Goal: Contribute content: Add original content to the website for others to see

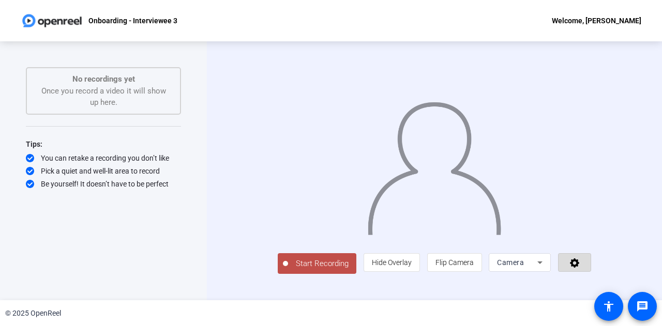
click at [580, 268] on icon at bounding box center [574, 262] width 12 height 10
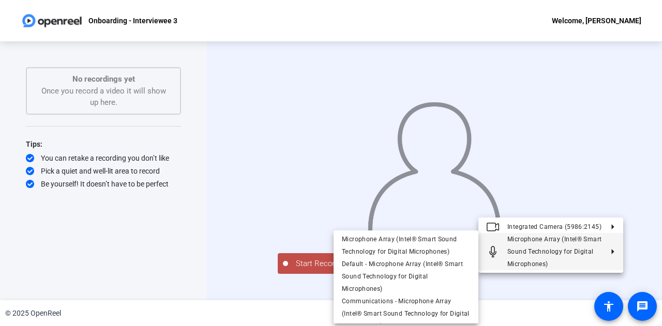
click at [413, 172] on div at bounding box center [331, 163] width 662 height 326
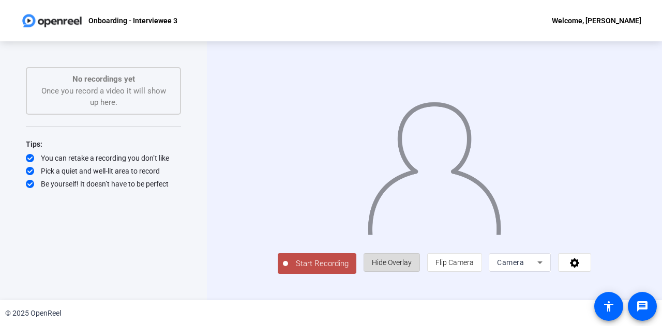
click at [411, 272] on span "Hide Overlay" at bounding box center [392, 263] width 40 height 20
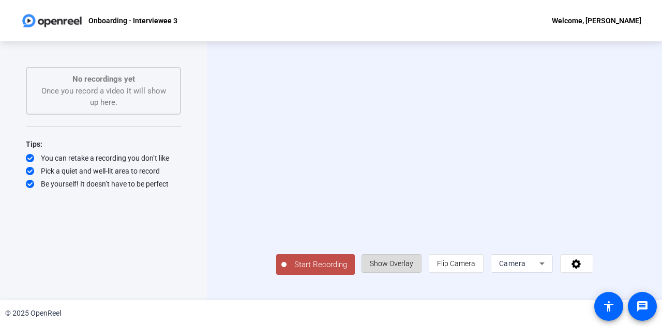
click at [413, 273] on span "Show Overlay" at bounding box center [391, 264] width 43 height 20
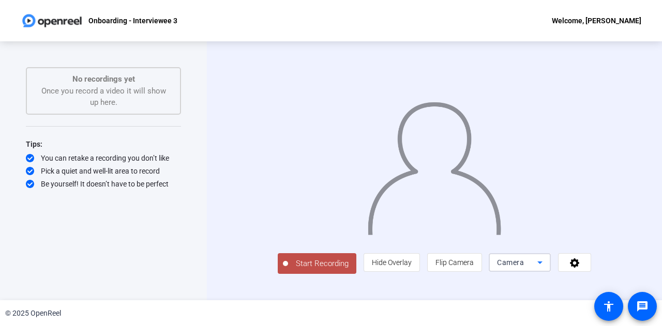
click at [546, 269] on icon at bounding box center [539, 262] width 12 height 12
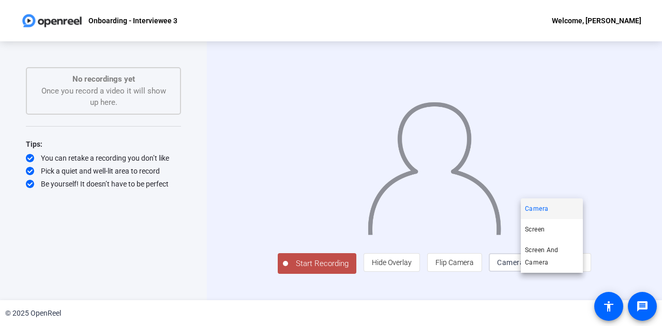
click at [611, 287] on div at bounding box center [331, 163] width 662 height 326
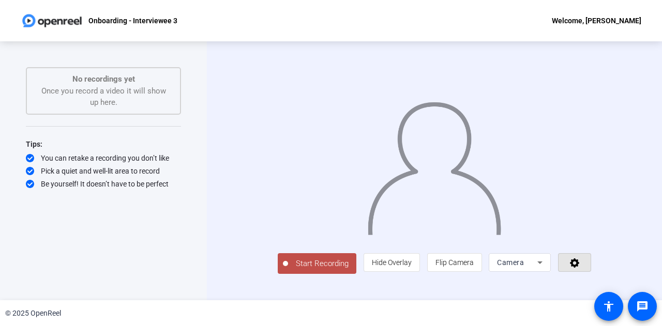
click at [580, 268] on icon at bounding box center [574, 262] width 12 height 10
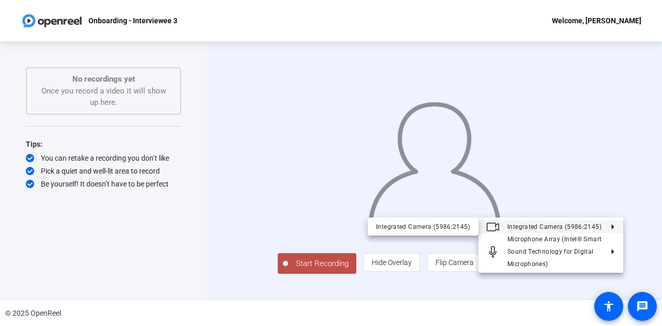
click at [643, 170] on div at bounding box center [331, 163] width 662 height 326
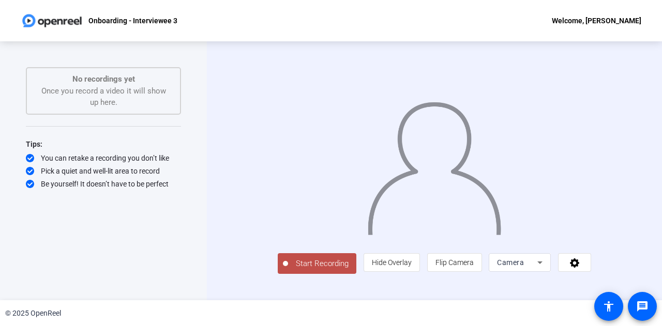
click at [289, 270] on span "Start Recording" at bounding box center [322, 264] width 68 height 12
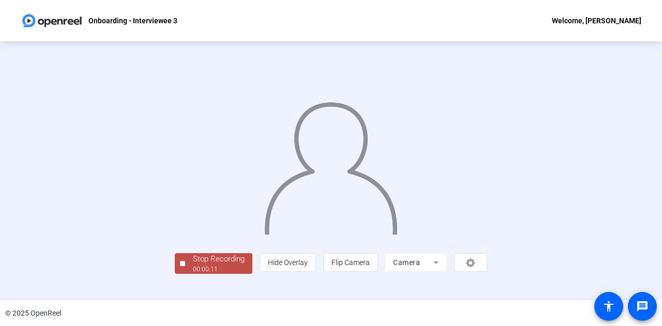
scroll to position [52, 0]
click at [193, 265] on div "Stop Recording" at bounding box center [219, 259] width 52 height 12
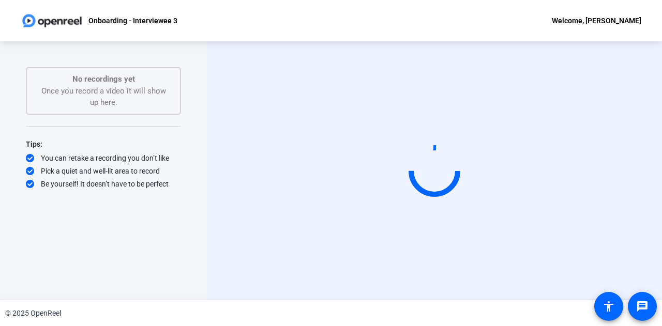
scroll to position [0, 0]
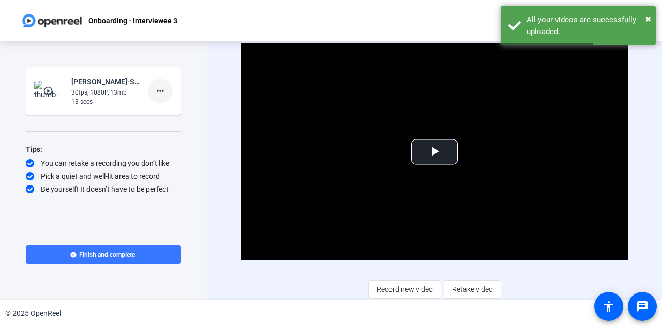
click at [164, 89] on mat-icon "more_horiz" at bounding box center [160, 91] width 12 height 12
click at [164, 116] on span "Delete clip" at bounding box center [176, 112] width 41 height 12
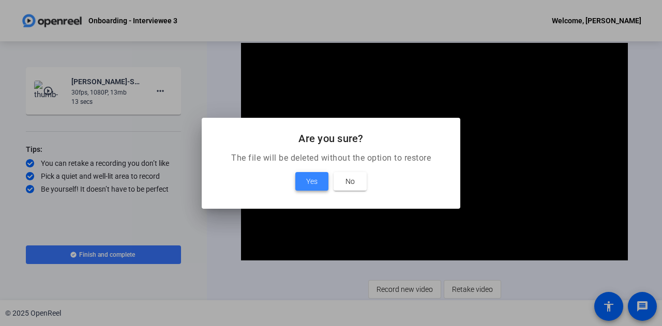
click at [317, 177] on span "Yes" at bounding box center [311, 181] width 11 height 12
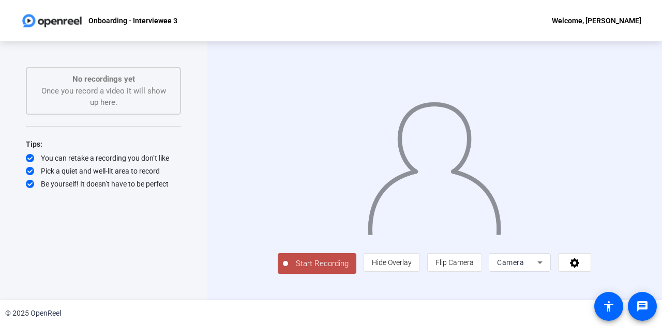
click at [293, 270] on span "Start Recording" at bounding box center [322, 264] width 68 height 12
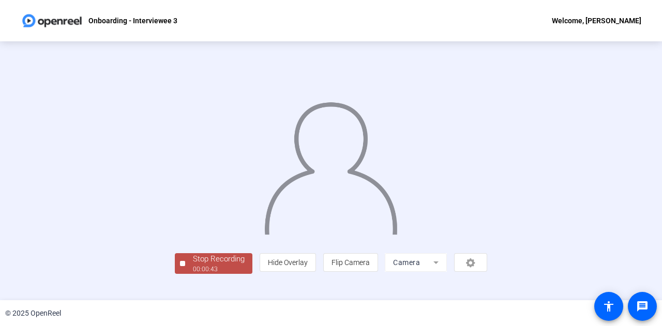
scroll to position [52, 0]
click at [193, 274] on div "00:00:45" at bounding box center [219, 269] width 52 height 9
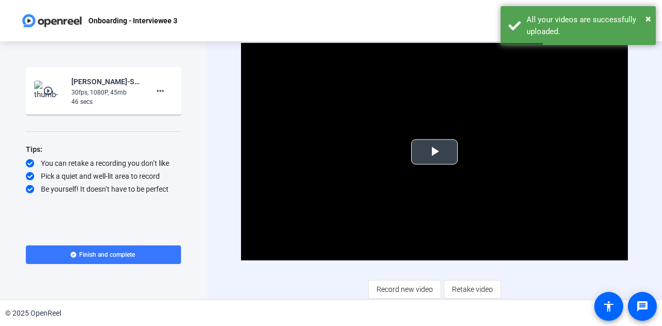
click at [434, 152] on span "Video Player" at bounding box center [434, 152] width 0 height 0
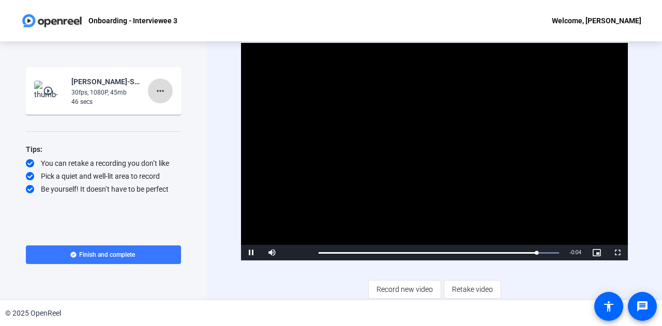
click at [157, 86] on mat-icon "more_horiz" at bounding box center [160, 91] width 12 height 12
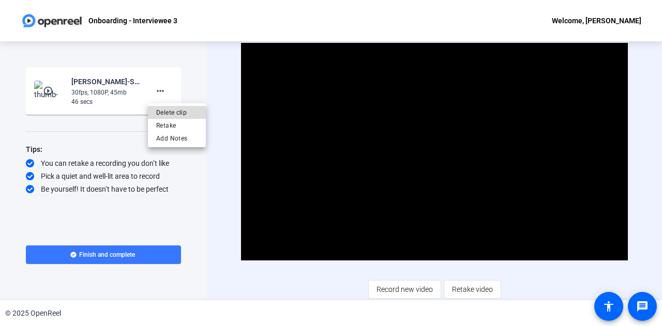
click at [174, 114] on span "Delete clip" at bounding box center [176, 112] width 41 height 12
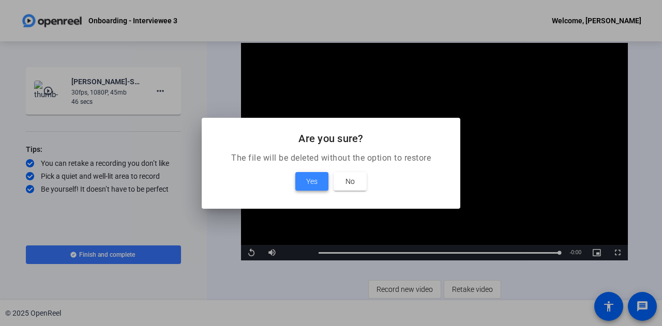
click at [321, 183] on span at bounding box center [311, 181] width 33 height 25
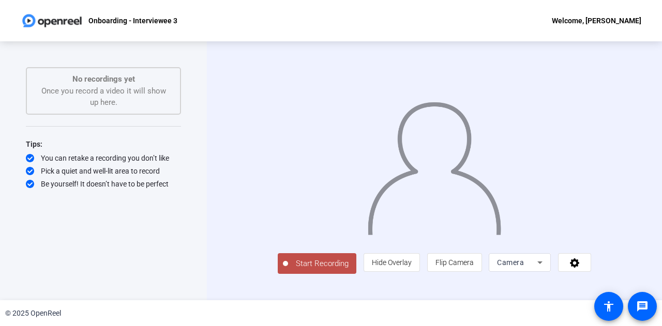
click at [288, 270] on span "Start Recording" at bounding box center [322, 264] width 68 height 12
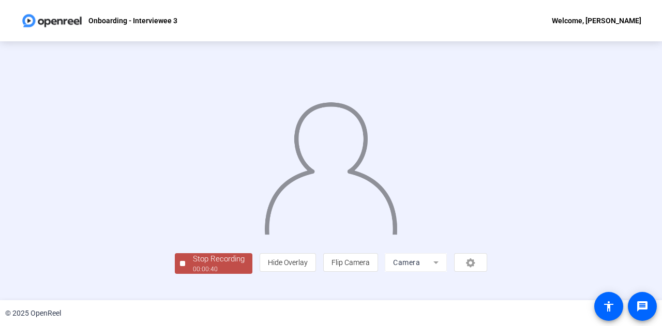
scroll to position [52, 0]
click at [193, 265] on div "Stop Recording" at bounding box center [219, 259] width 52 height 12
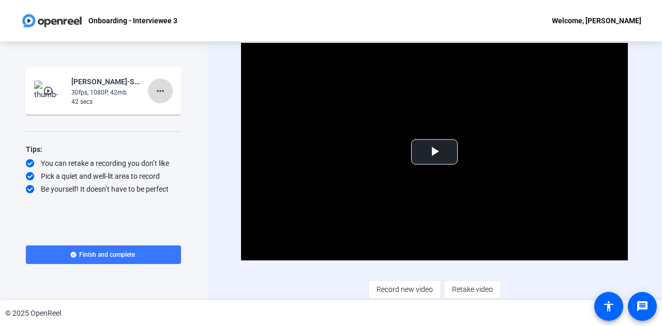
click at [161, 93] on mat-icon "more_horiz" at bounding box center [160, 91] width 12 height 12
click at [190, 113] on span "Delete clip" at bounding box center [176, 112] width 41 height 12
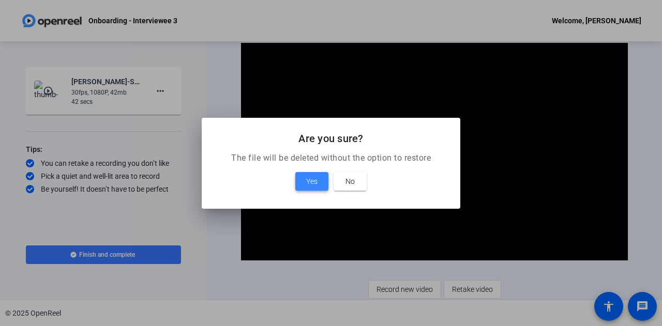
click at [304, 181] on span at bounding box center [311, 181] width 33 height 25
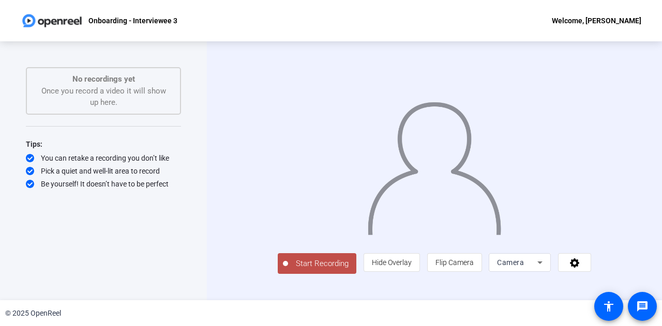
click at [288, 270] on span "Start Recording" at bounding box center [322, 264] width 68 height 12
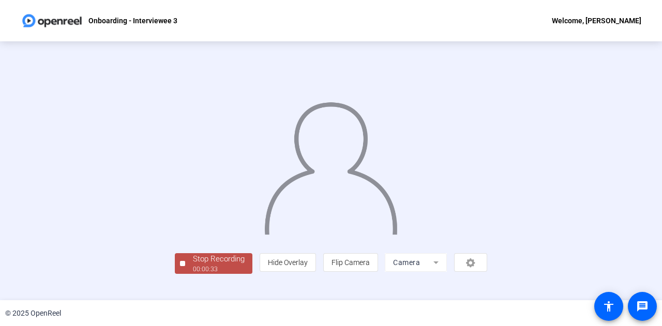
scroll to position [52, 0]
click at [193, 265] on div "Stop Recording" at bounding box center [219, 259] width 52 height 12
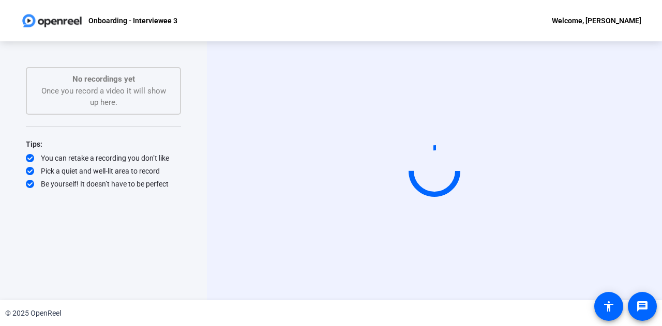
scroll to position [0, 0]
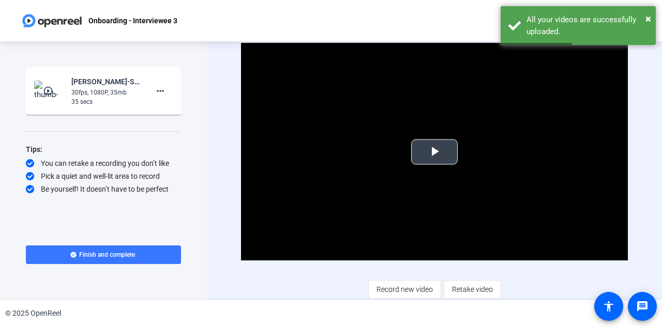
click at [434, 152] on span "Video Player" at bounding box center [434, 152] width 0 height 0
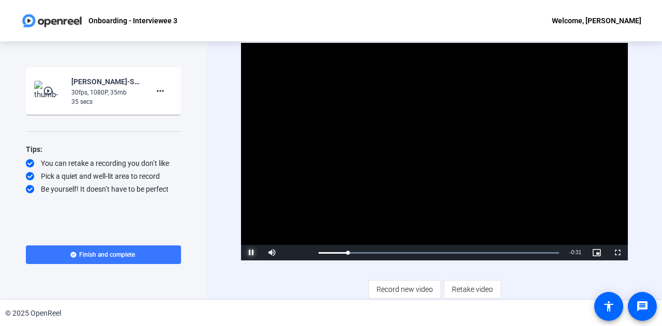
click at [251, 253] on span "Video Player" at bounding box center [251, 253] width 21 height 0
click at [162, 95] on mat-icon "more_horiz" at bounding box center [160, 91] width 12 height 12
click at [175, 111] on span "Delete clip" at bounding box center [176, 112] width 41 height 12
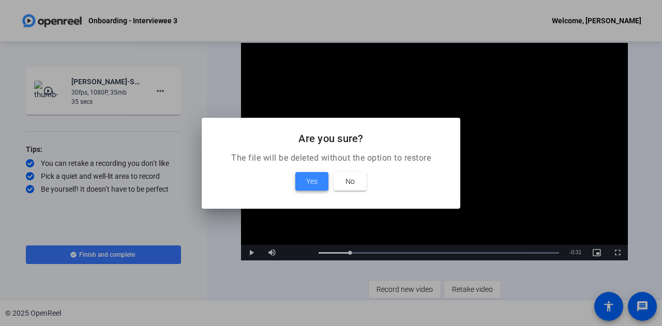
click at [312, 179] on span "Yes" at bounding box center [311, 181] width 11 height 12
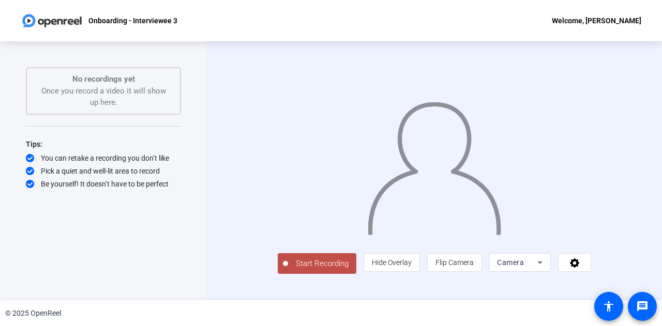
click at [288, 270] on span "Start Recording" at bounding box center [322, 264] width 68 height 12
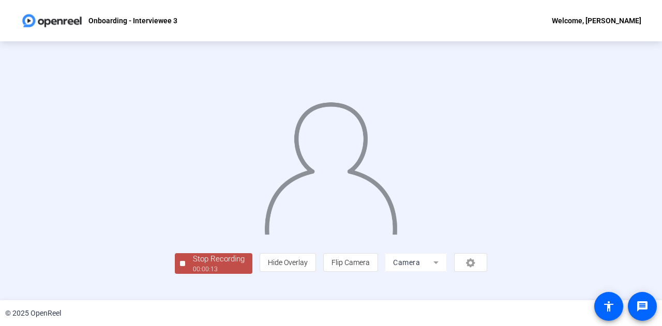
scroll to position [52, 0]
click at [193, 265] on div "Stop Recording" at bounding box center [219, 259] width 52 height 12
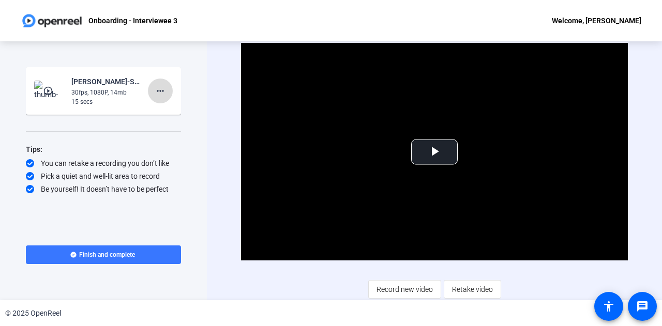
click at [153, 85] on span at bounding box center [160, 91] width 25 height 25
click at [184, 116] on span "Delete clip" at bounding box center [176, 112] width 41 height 12
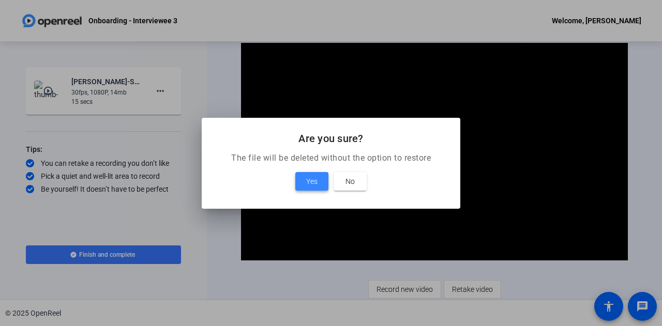
click at [320, 187] on span at bounding box center [311, 181] width 33 height 25
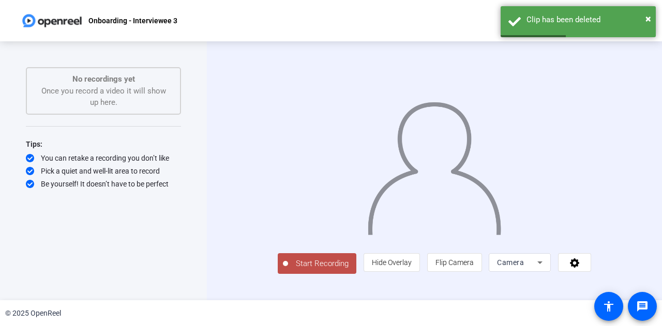
click at [288, 270] on span "Start Recording" at bounding box center [322, 264] width 68 height 12
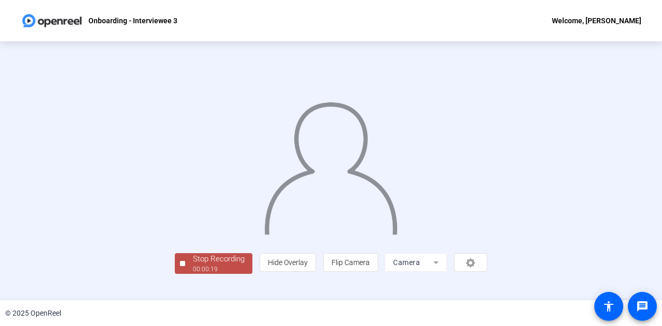
scroll to position [52, 0]
click at [193, 274] on div "00:00:20" at bounding box center [219, 269] width 52 height 9
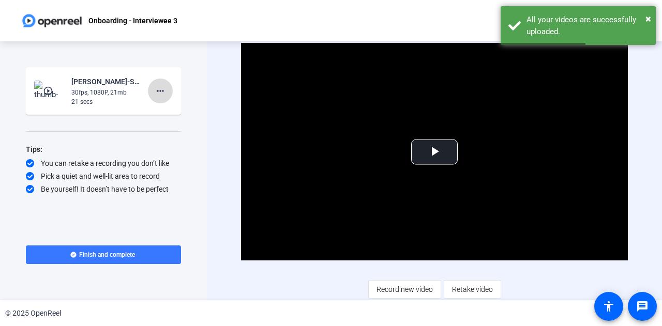
click at [163, 89] on mat-icon "more_horiz" at bounding box center [160, 91] width 12 height 12
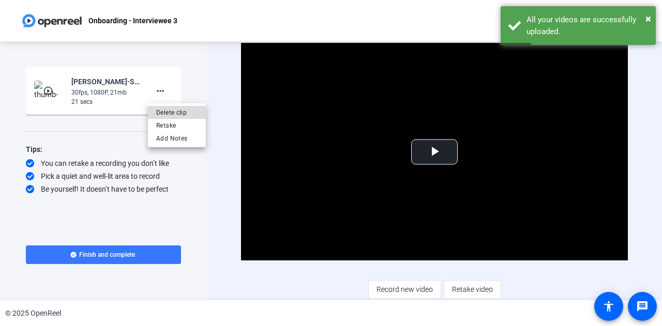
click at [187, 115] on span "Delete clip" at bounding box center [176, 112] width 41 height 12
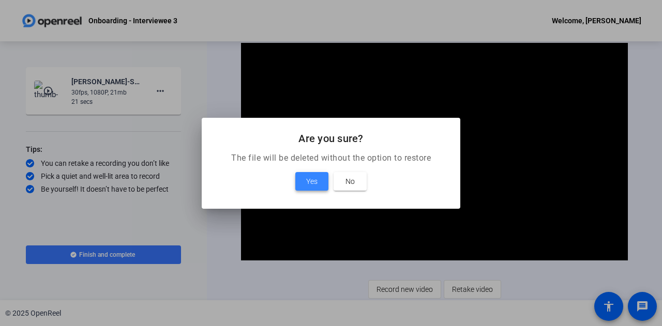
click at [304, 181] on span at bounding box center [311, 181] width 33 height 25
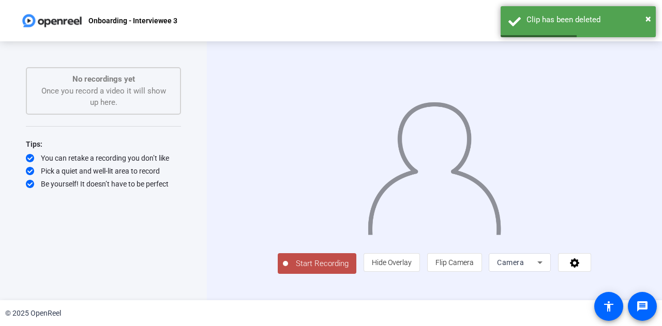
click at [288, 270] on span "Start Recording" at bounding box center [322, 264] width 68 height 12
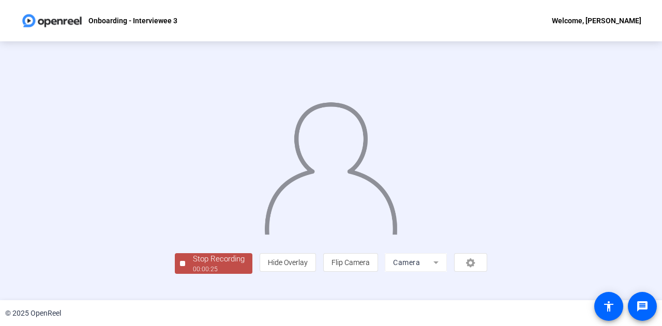
scroll to position [52, 0]
click at [193, 274] on div "00:00:25" at bounding box center [219, 269] width 52 height 9
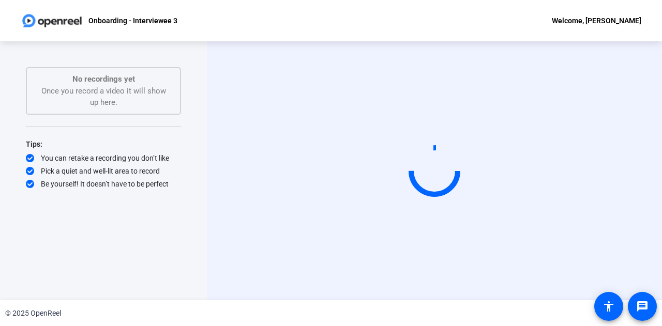
scroll to position [0, 0]
click at [88, 282] on div "Start Recording No recordings yet Once you record a video it will show up here.…" at bounding box center [103, 170] width 207 height 259
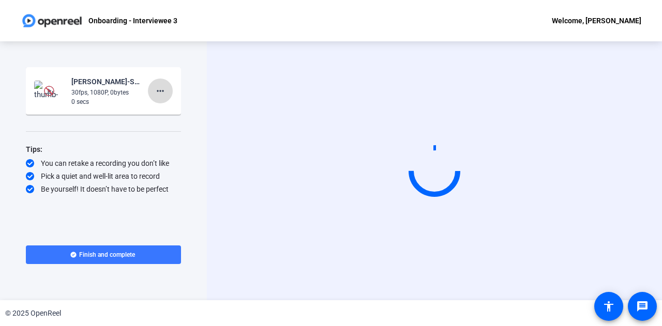
click at [170, 87] on span at bounding box center [160, 91] width 25 height 25
click at [185, 109] on span "Delete clip" at bounding box center [176, 112] width 41 height 12
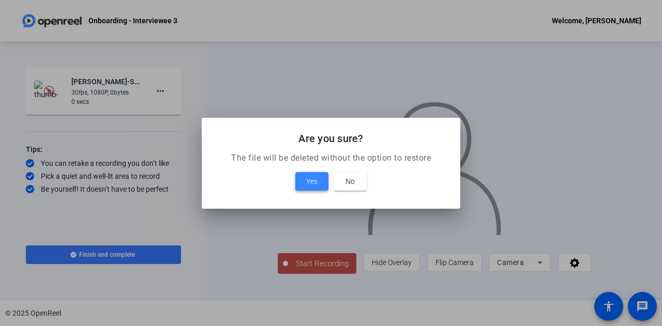
click at [313, 176] on span "Yes" at bounding box center [311, 181] width 11 height 12
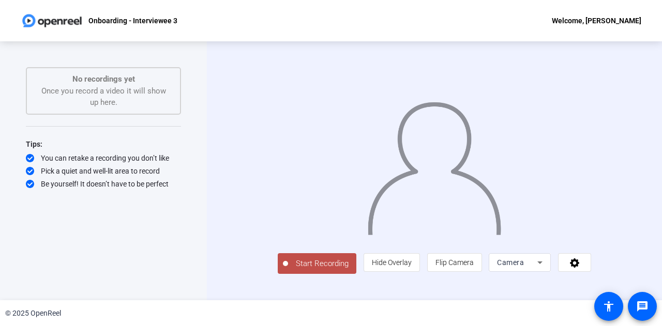
click at [288, 270] on span "Start Recording" at bounding box center [322, 264] width 68 height 12
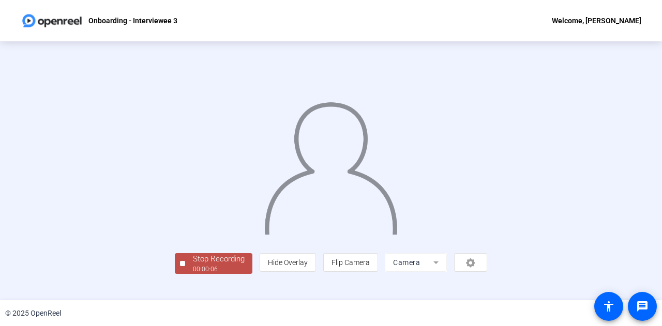
scroll to position [52, 0]
click at [193, 265] on div "Stop Recording" at bounding box center [219, 259] width 52 height 12
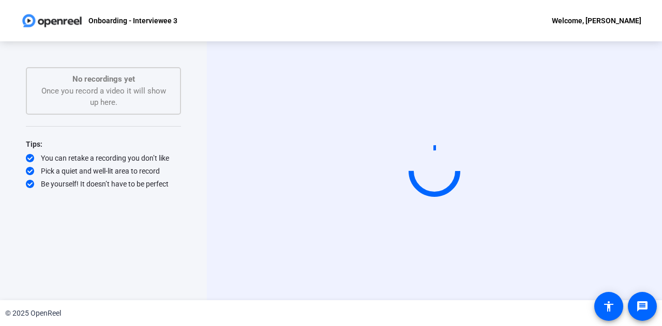
scroll to position [0, 0]
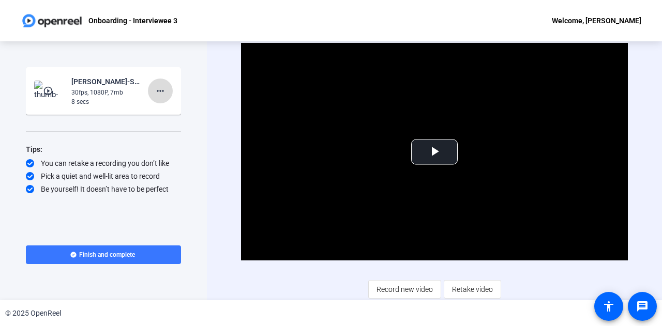
click at [159, 91] on mat-icon "more_horiz" at bounding box center [160, 91] width 12 height 12
click at [170, 114] on span "Delete clip" at bounding box center [176, 112] width 41 height 12
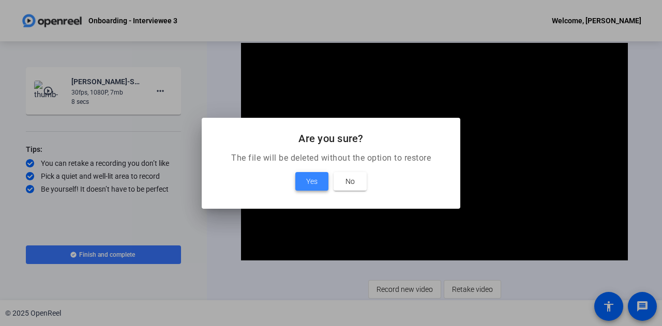
click at [315, 181] on span "Yes" at bounding box center [311, 181] width 11 height 12
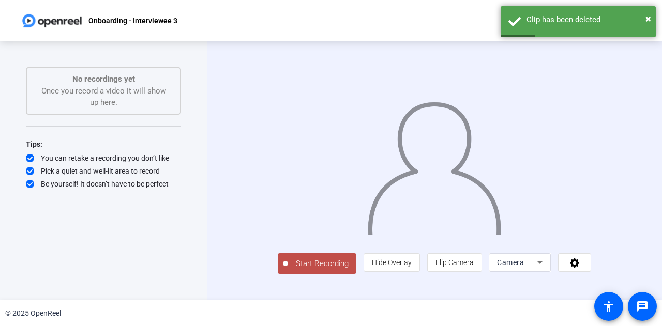
click at [288, 270] on span "Start Recording" at bounding box center [322, 264] width 68 height 12
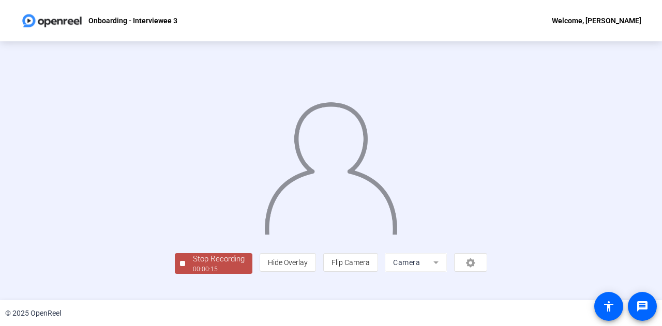
scroll to position [52, 0]
click at [87, 293] on div "Start Recording No recordings yet Once you record a video it will show up here.…" at bounding box center [331, 170] width 662 height 259
click at [193, 274] on div "00:00:16" at bounding box center [219, 269] width 52 height 9
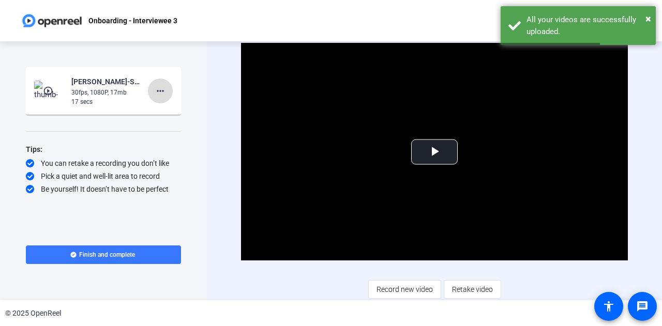
click at [163, 90] on mat-icon "more_horiz" at bounding box center [160, 91] width 12 height 12
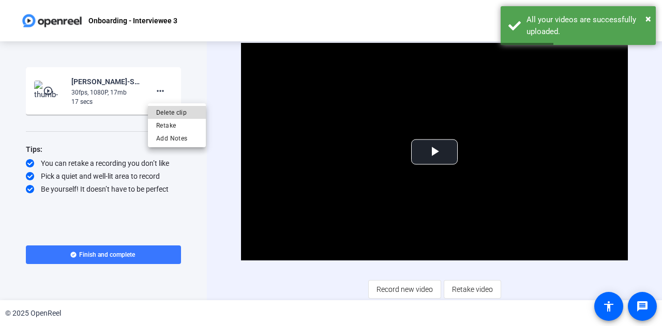
click at [185, 110] on span "Delete clip" at bounding box center [176, 112] width 41 height 12
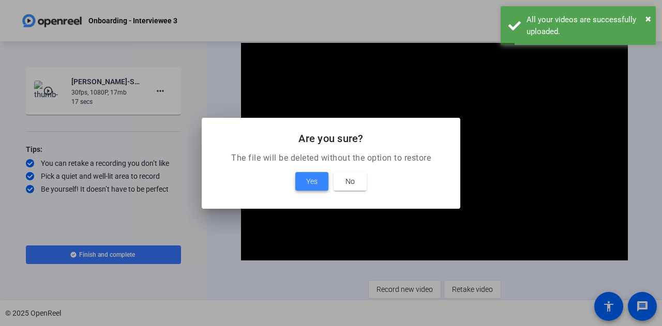
click at [306, 181] on span "Yes" at bounding box center [311, 181] width 11 height 12
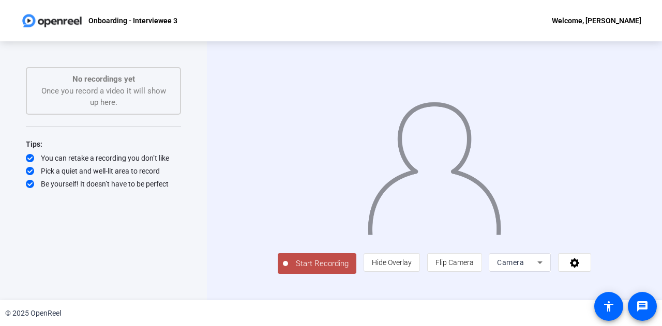
click at [288, 270] on span "Start Recording" at bounding box center [322, 264] width 68 height 12
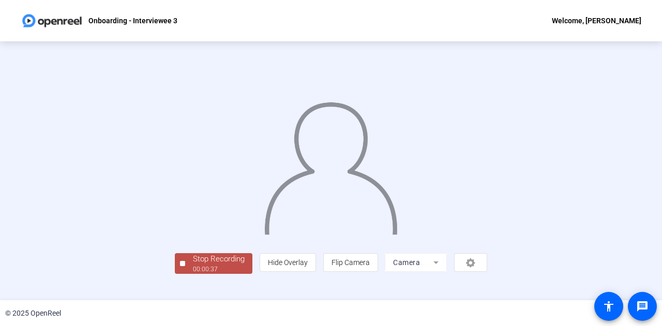
scroll to position [52, 0]
click at [193, 265] on div "Stop Recording" at bounding box center [219, 259] width 52 height 12
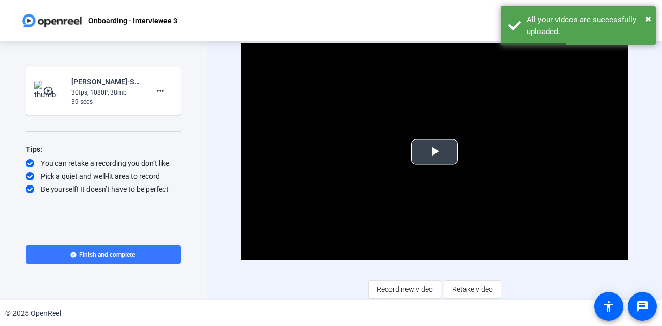
click at [456, 159] on video "Video Player" at bounding box center [434, 152] width 387 height 218
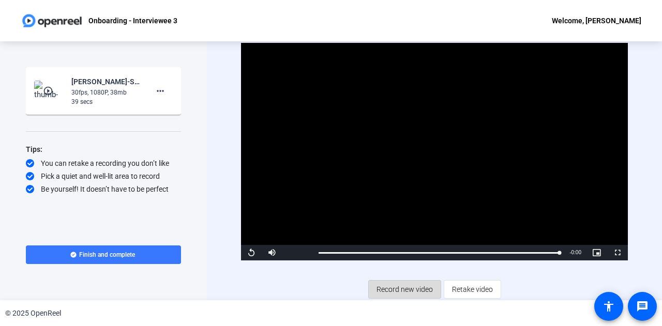
click at [403, 285] on span "Record new video" at bounding box center [404, 290] width 56 height 20
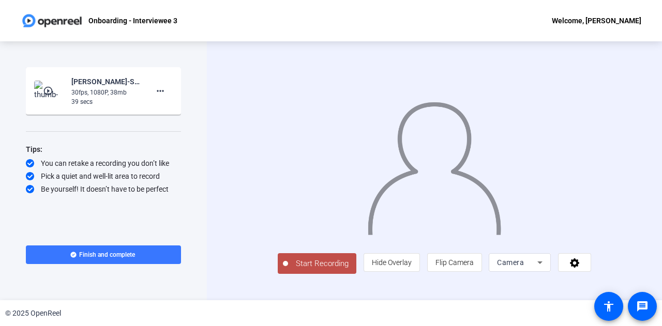
click at [288, 270] on span "Start Recording" at bounding box center [322, 264] width 68 height 12
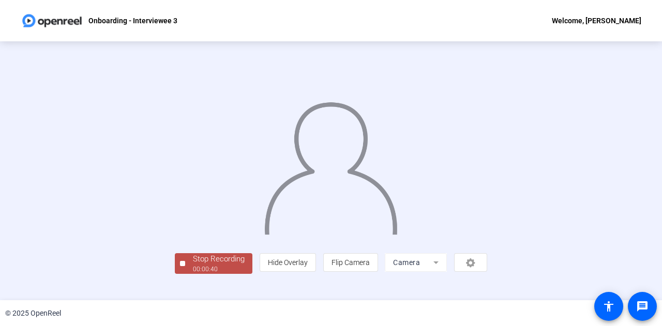
scroll to position [52, 0]
click at [193, 274] on div "00:00:41" at bounding box center [219, 269] width 52 height 9
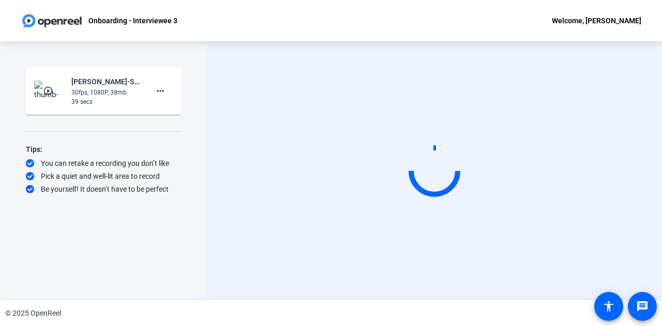
scroll to position [0, 0]
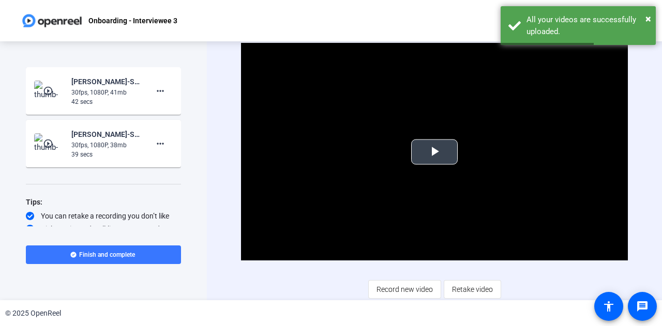
click at [434, 152] on span "Video Player" at bounding box center [434, 152] width 0 height 0
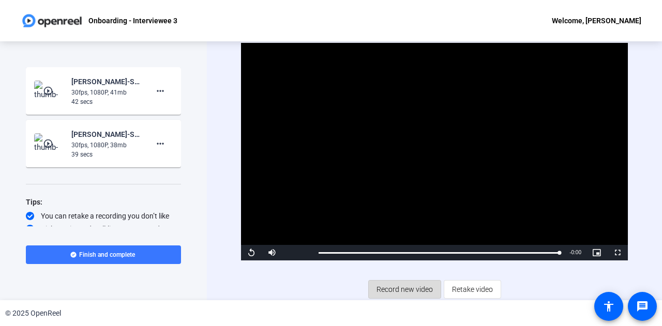
click at [412, 287] on span "Record new video" at bounding box center [404, 290] width 56 height 20
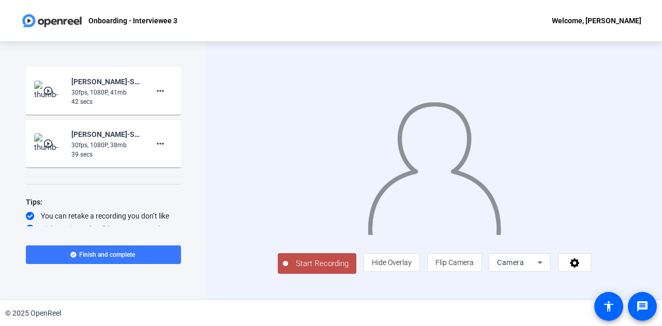
click at [295, 270] on span "Start Recording" at bounding box center [322, 264] width 68 height 12
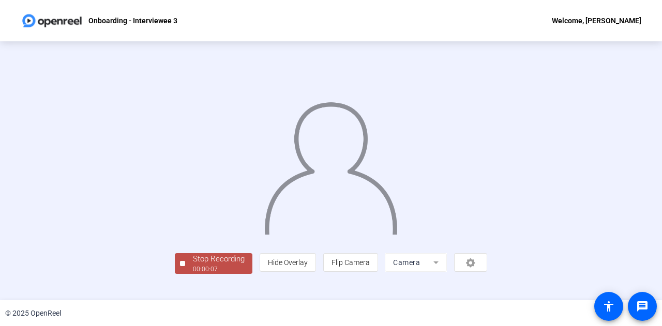
scroll to position [52, 0]
click at [193, 265] on div "Stop Recording" at bounding box center [219, 259] width 52 height 12
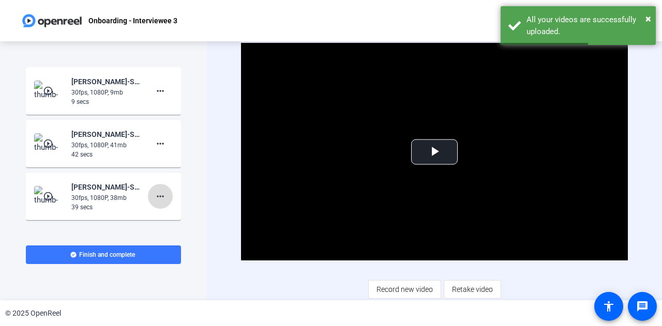
click at [153, 190] on span at bounding box center [160, 196] width 25 height 25
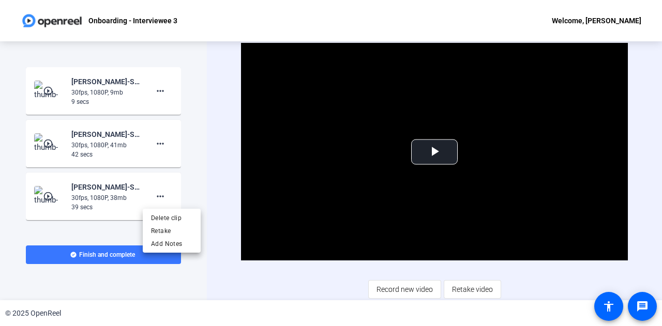
click at [158, 88] on div at bounding box center [331, 163] width 662 height 326
click at [158, 88] on mat-icon "more_horiz" at bounding box center [160, 91] width 12 height 12
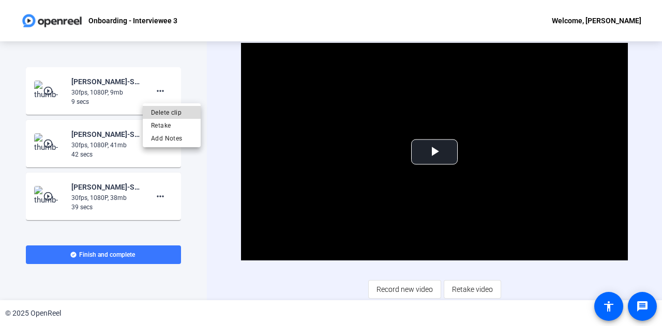
click at [171, 113] on span "Delete clip" at bounding box center [171, 112] width 41 height 12
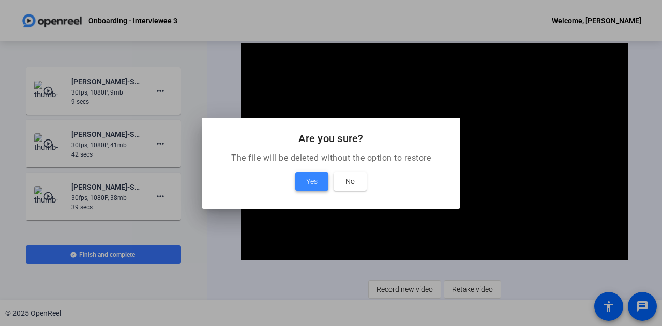
click at [303, 177] on span at bounding box center [311, 181] width 33 height 25
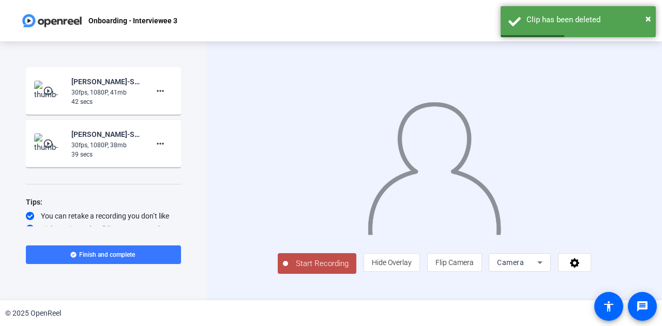
click at [287, 274] on button "Start Recording" at bounding box center [317, 263] width 79 height 21
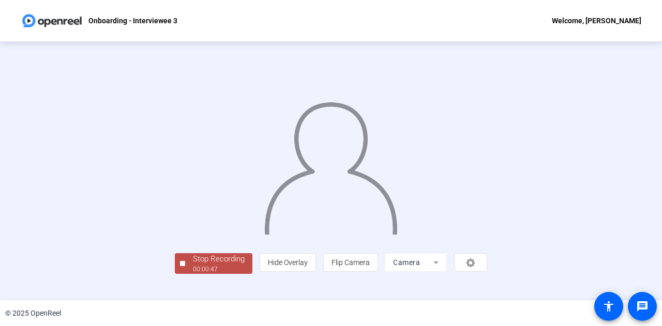
scroll to position [52, 0]
click at [185, 274] on span "Stop Recording 00:00:48" at bounding box center [218, 263] width 67 height 21
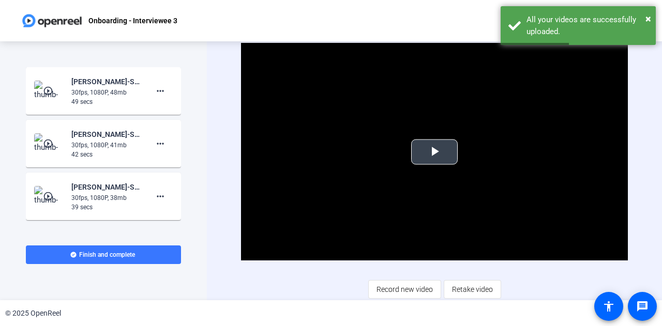
click at [434, 152] on span "Video Player" at bounding box center [434, 152] width 0 height 0
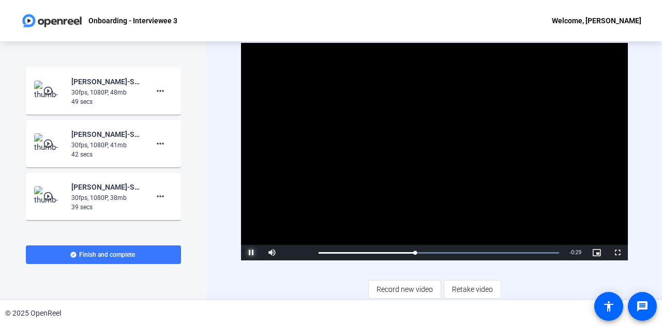
click at [258, 253] on span "Video Player" at bounding box center [251, 253] width 21 height 0
click at [156, 86] on mat-icon "more_horiz" at bounding box center [160, 91] width 12 height 12
click at [178, 110] on span "Delete clip" at bounding box center [171, 112] width 41 height 12
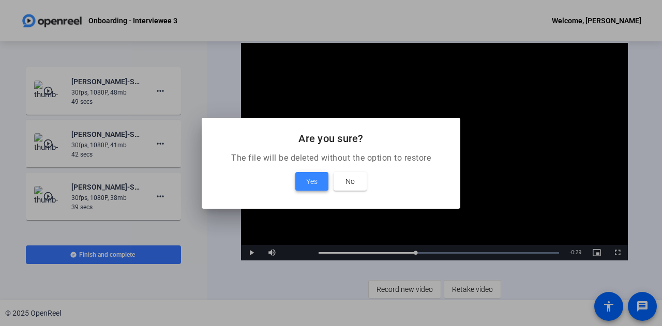
click at [318, 188] on span at bounding box center [311, 181] width 33 height 25
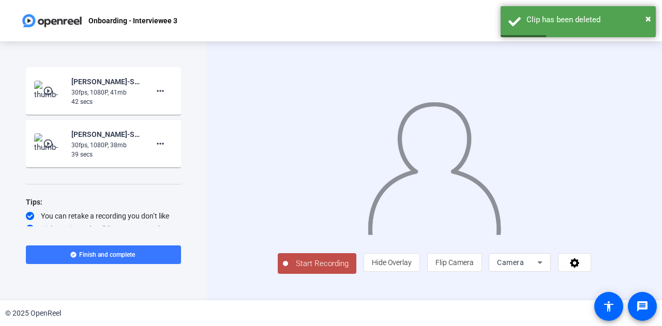
click at [288, 270] on span "Start Recording" at bounding box center [322, 264] width 68 height 12
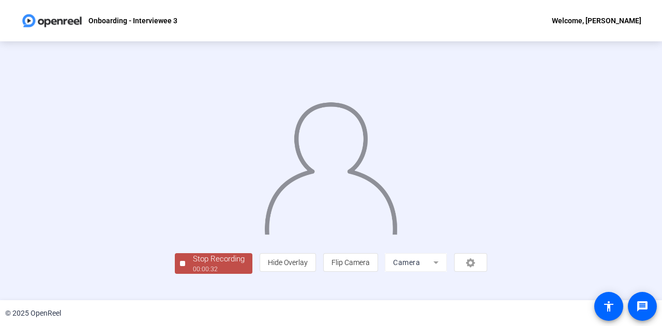
scroll to position [52, 0]
click at [193, 265] on div "Stop Recording" at bounding box center [219, 259] width 52 height 12
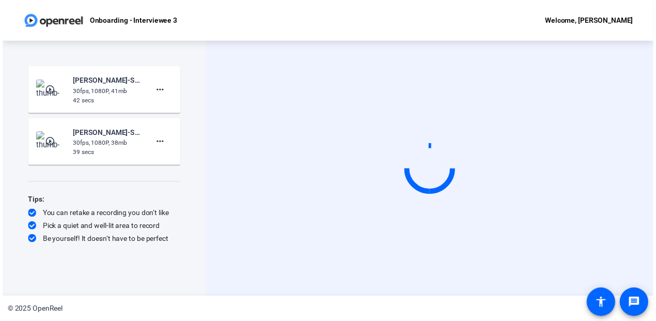
scroll to position [0, 0]
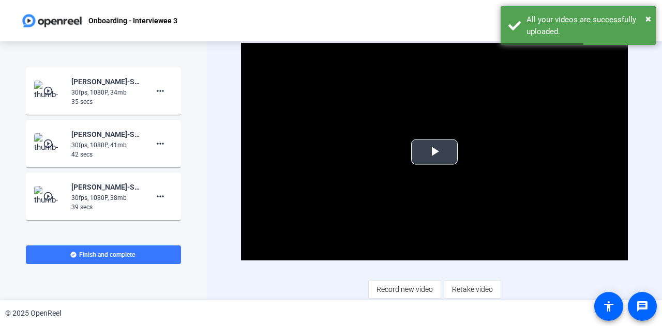
click at [434, 152] on span "Video Player" at bounding box center [434, 152] width 0 height 0
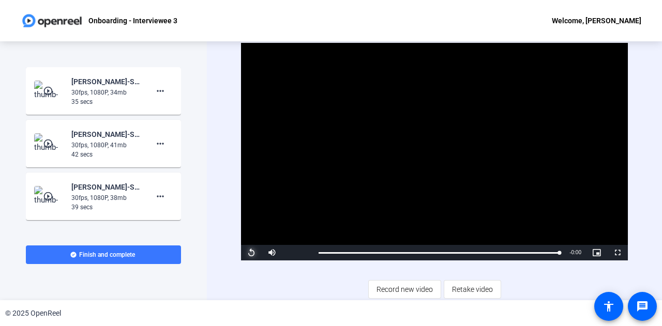
click at [245, 253] on span "Video Player" at bounding box center [251, 253] width 21 height 0
click at [203, 175] on div "Start Recording play_circle_outline Vaisag Radhakrishnan-SPSNQ ELT - Onboarding…" at bounding box center [103, 170] width 207 height 259
click at [154, 140] on mat-icon "more_horiz" at bounding box center [160, 143] width 12 height 12
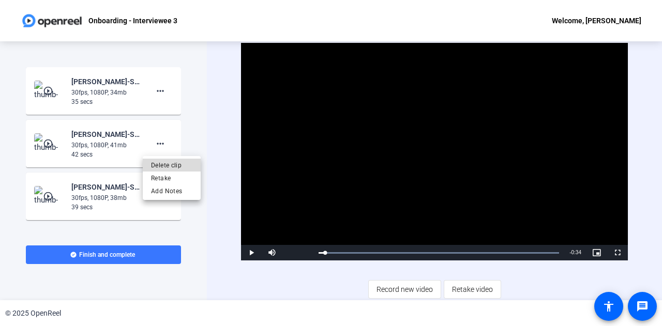
click at [170, 168] on span "Delete clip" at bounding box center [171, 165] width 41 height 12
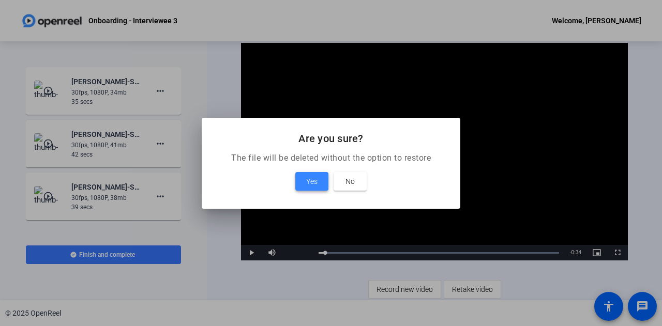
click at [316, 177] on span "Yes" at bounding box center [311, 181] width 11 height 12
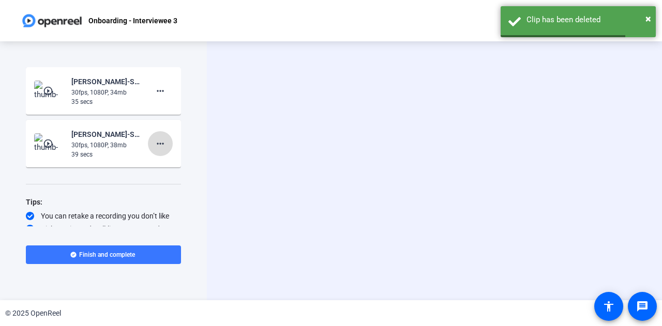
click at [160, 143] on mat-icon "more_horiz" at bounding box center [160, 143] width 12 height 12
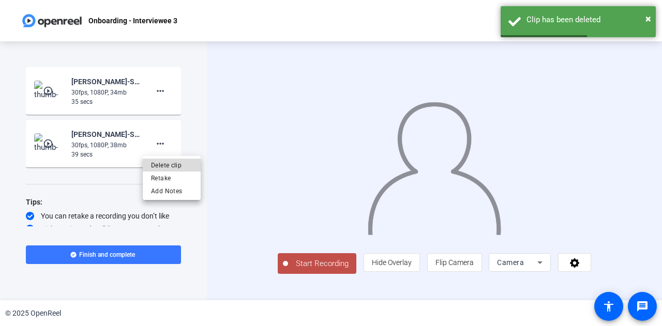
click at [173, 169] on span "Delete clip" at bounding box center [171, 165] width 41 height 12
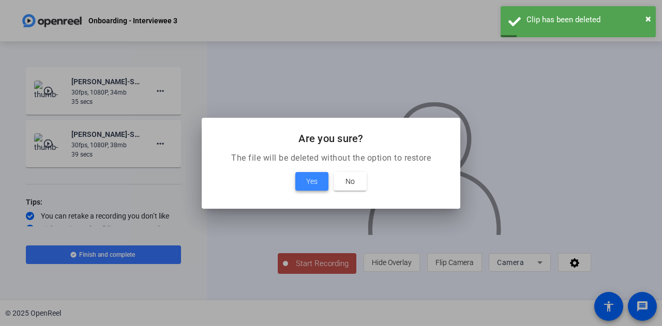
click at [326, 189] on span at bounding box center [311, 181] width 33 height 25
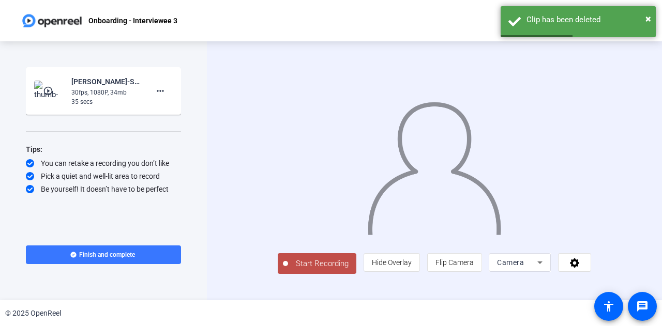
click at [66, 88] on div "play_circle_outline Vaisag Radhakrishnan-SPSNQ ELT - Onboarding-Onboarding - In…" at bounding box center [103, 90] width 139 height 31
click at [43, 88] on mat-icon "play_circle_outline" at bounding box center [49, 91] width 12 height 10
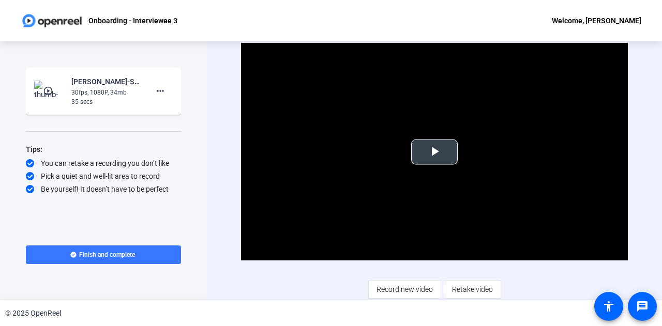
click at [434, 152] on span "Video Player" at bounding box center [434, 152] width 0 height 0
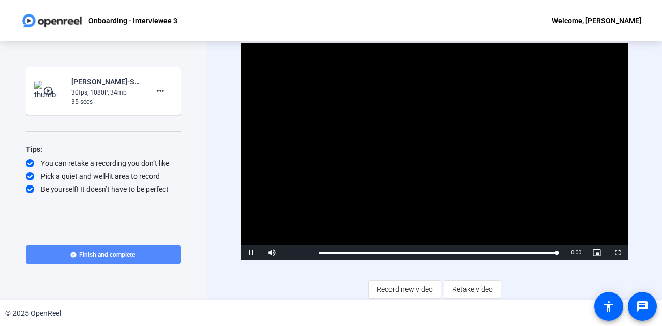
click at [123, 247] on span at bounding box center [103, 254] width 155 height 25
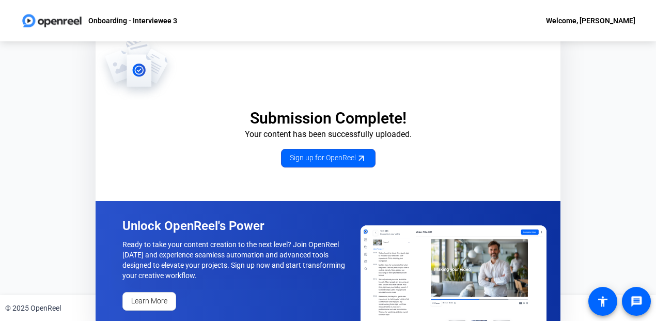
scroll to position [12, 0]
